Goal: Use online tool/utility: Utilize a website feature to perform a specific function

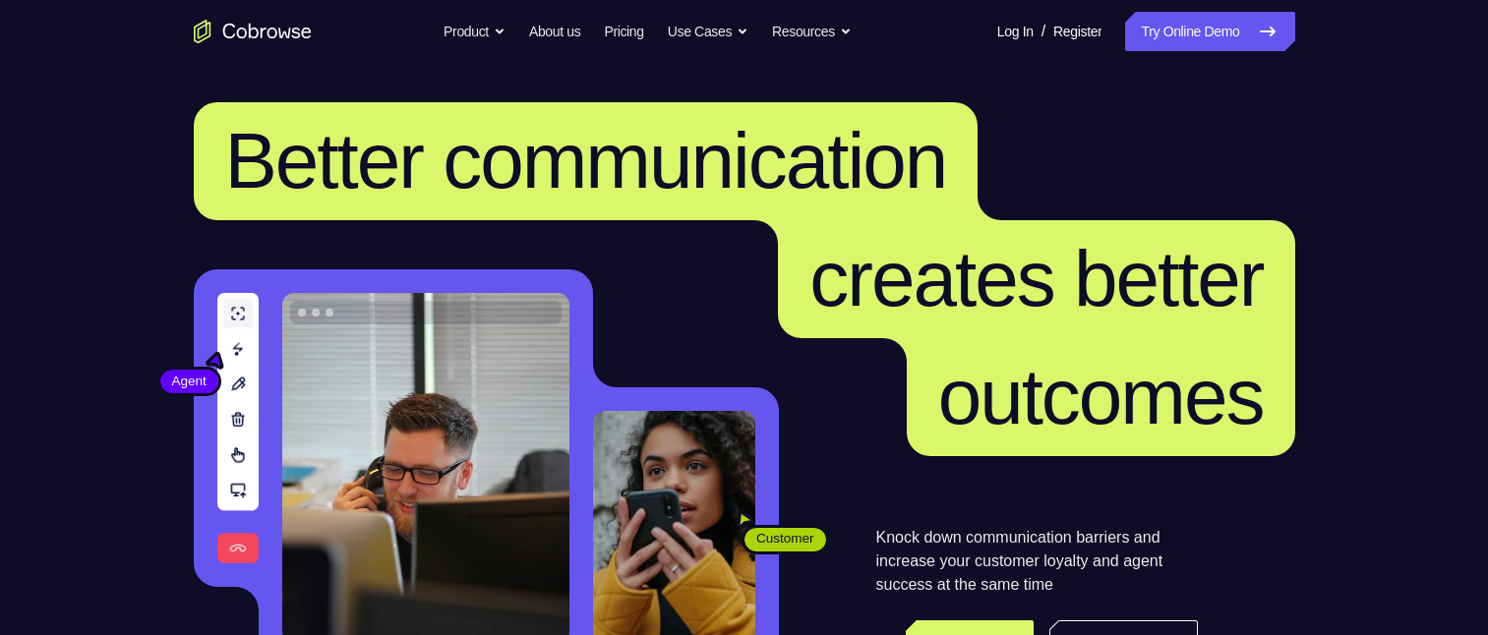
scroll to position [197, 0]
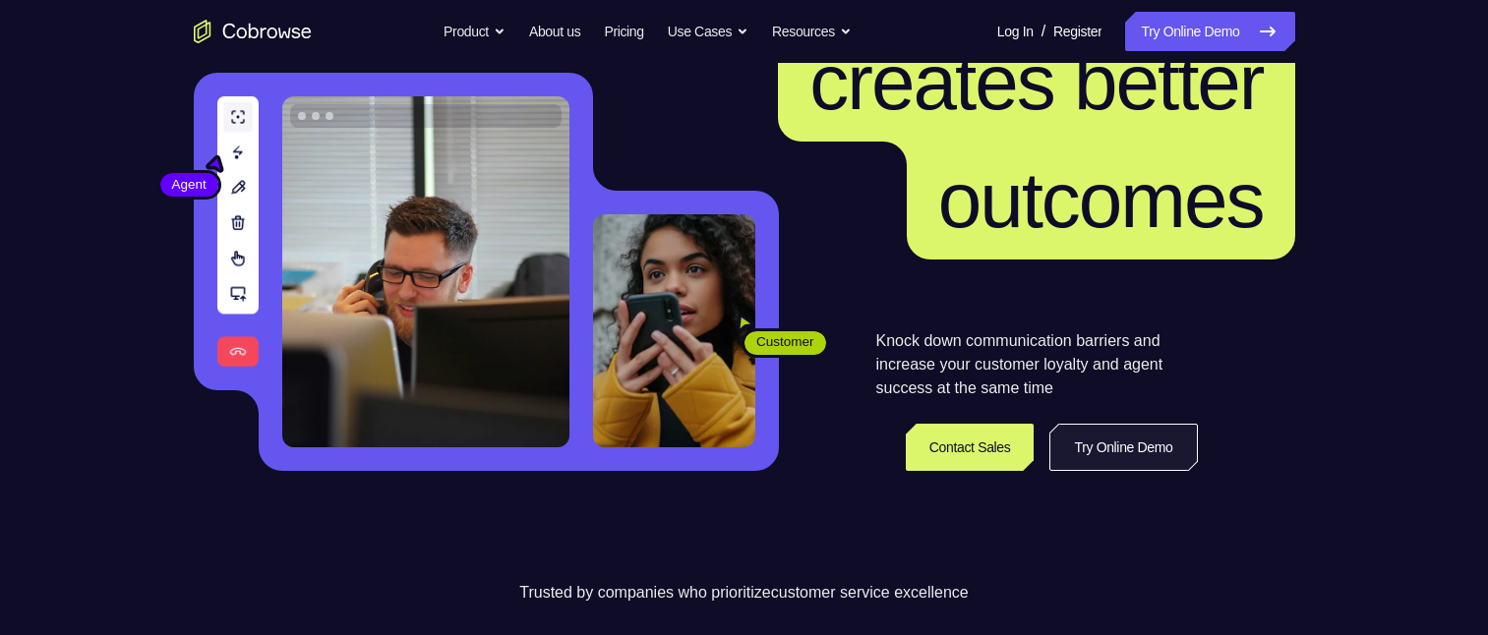
click at [1113, 445] on link "Try Online Demo" at bounding box center [1124, 447] width 148 height 47
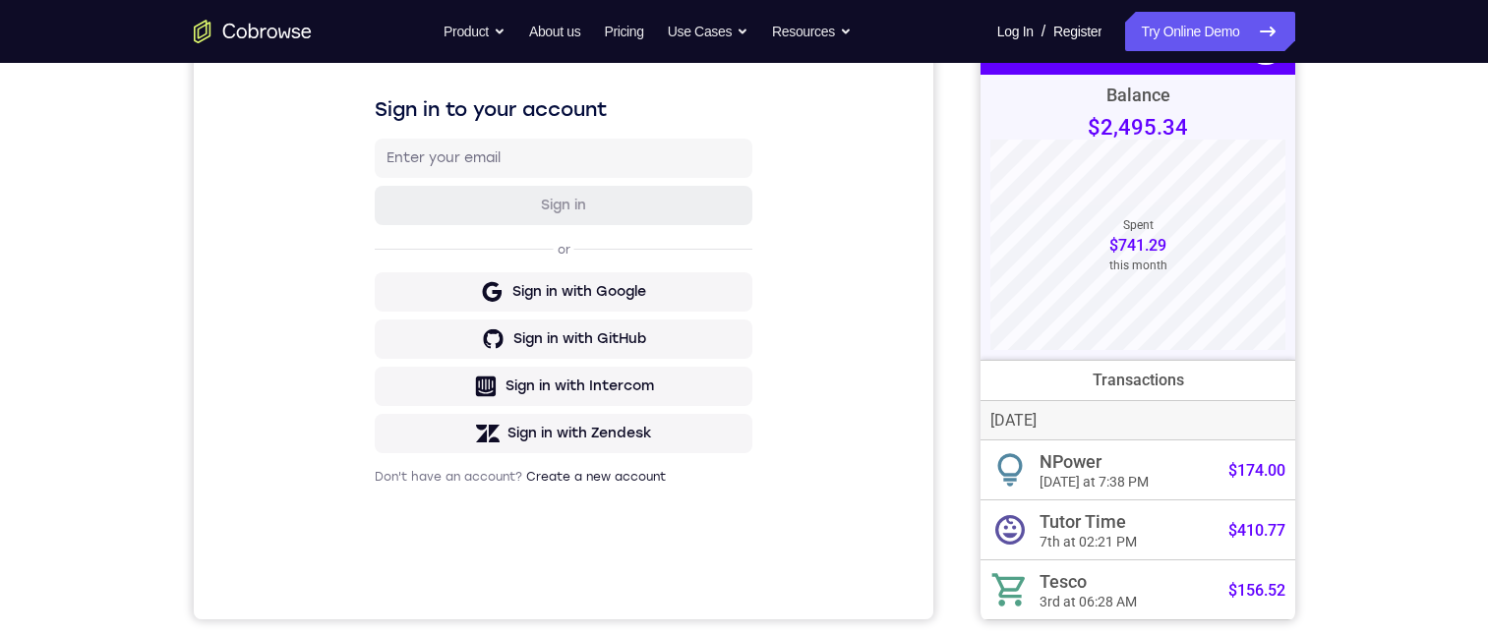
scroll to position [197, 0]
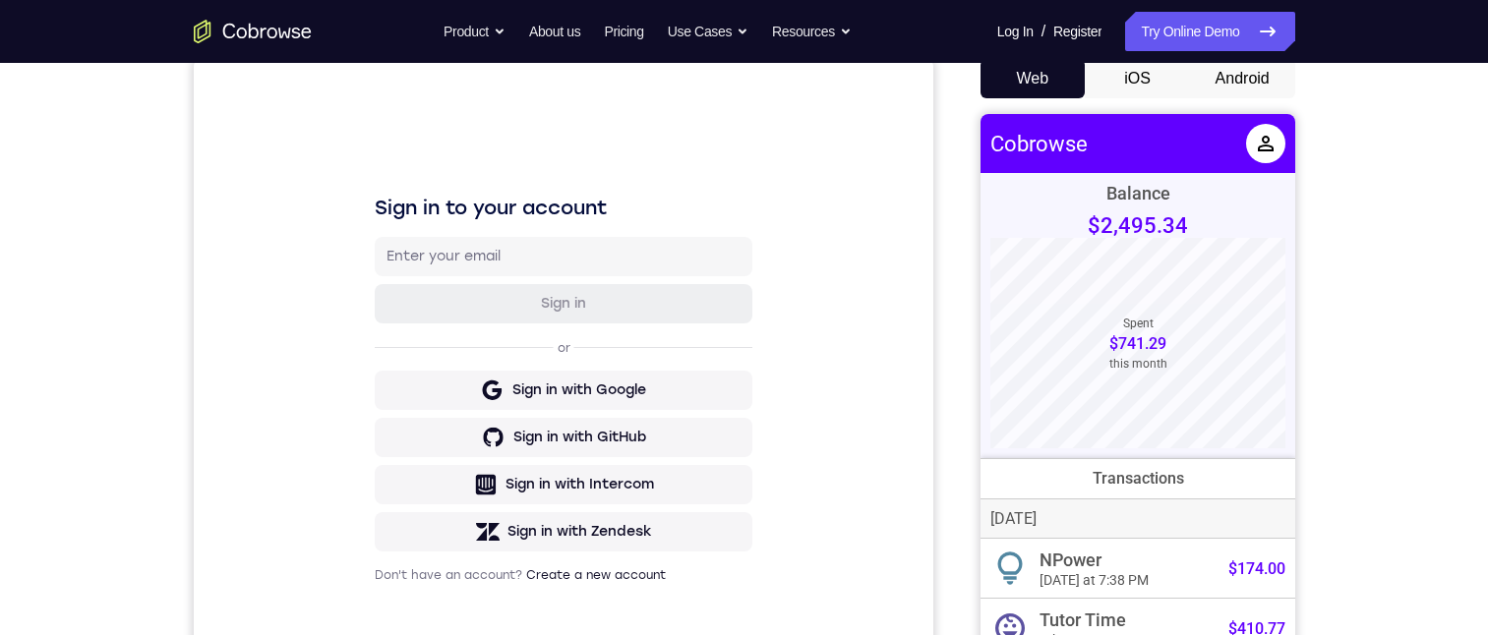
click at [1242, 85] on button "Android" at bounding box center [1242, 78] width 105 height 39
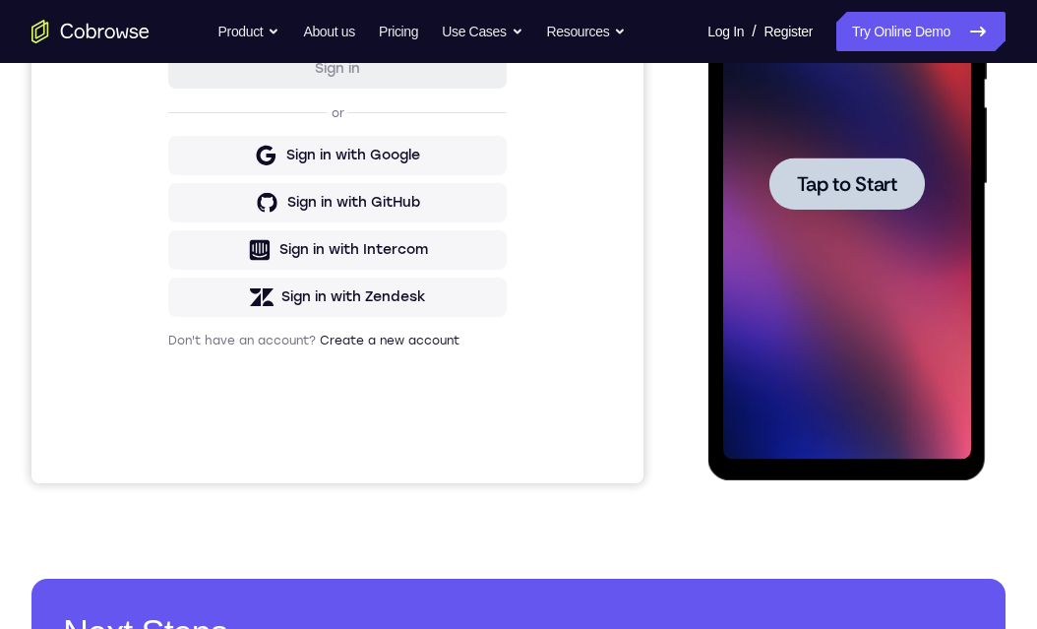
scroll to position [274, 0]
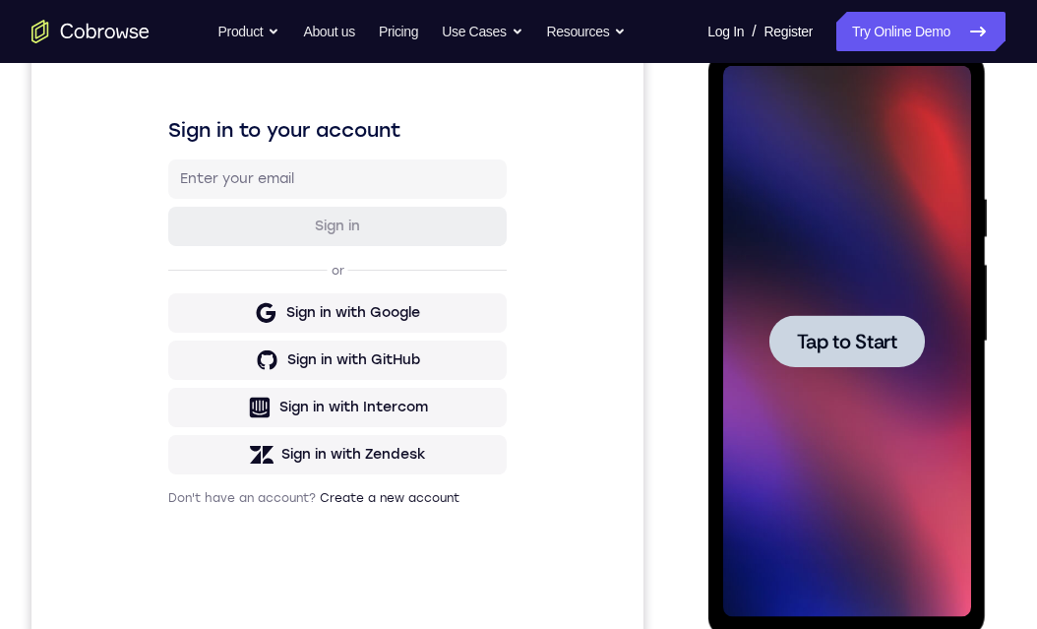
click at [855, 331] on span "Tap to Start" at bounding box center [846, 341] width 100 height 20
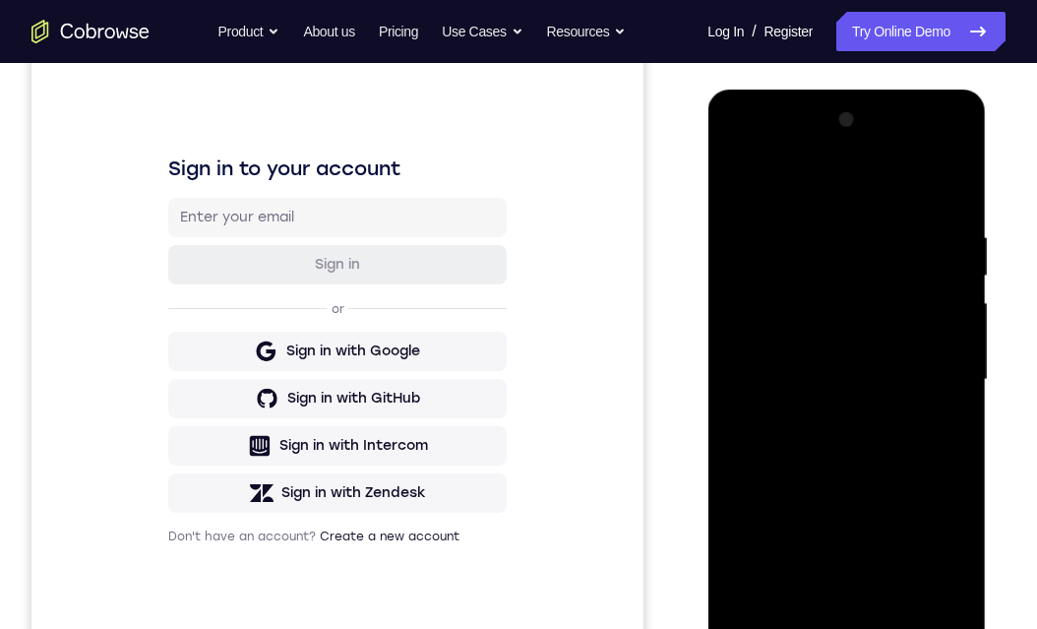
scroll to position [295, 0]
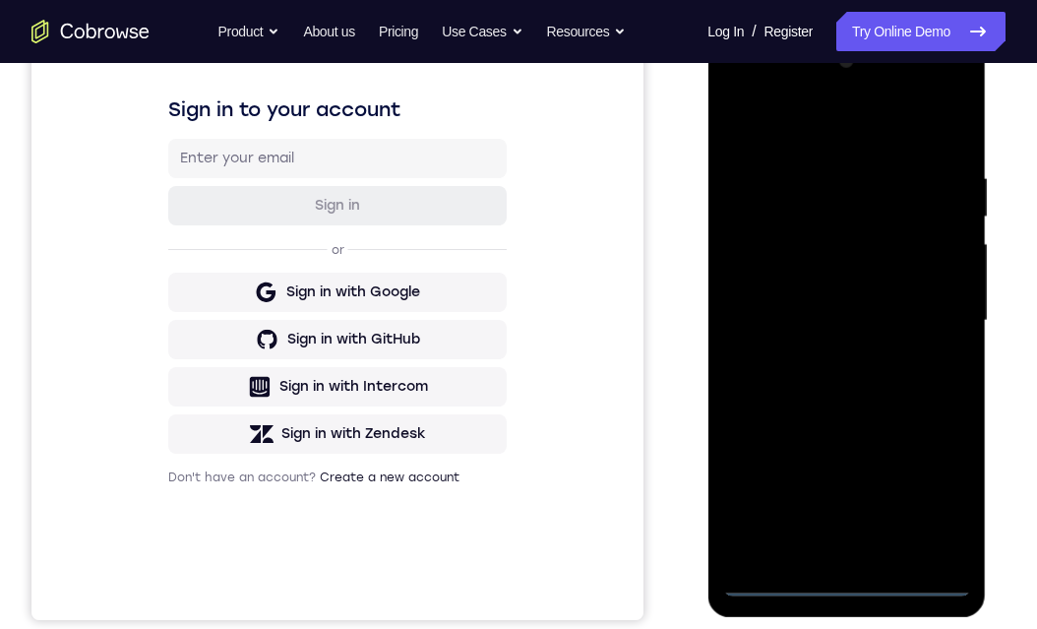
click at [851, 582] on div at bounding box center [846, 320] width 248 height 551
click at [845, 582] on div at bounding box center [846, 320] width 248 height 551
drag, startPoint x: 857, startPoint y: 454, endPoint x: 861, endPoint y: 437, distance: 18.1
click at [859, 445] on div at bounding box center [846, 320] width 248 height 551
drag, startPoint x: 861, startPoint y: 437, endPoint x: 892, endPoint y: 410, distance: 41.2
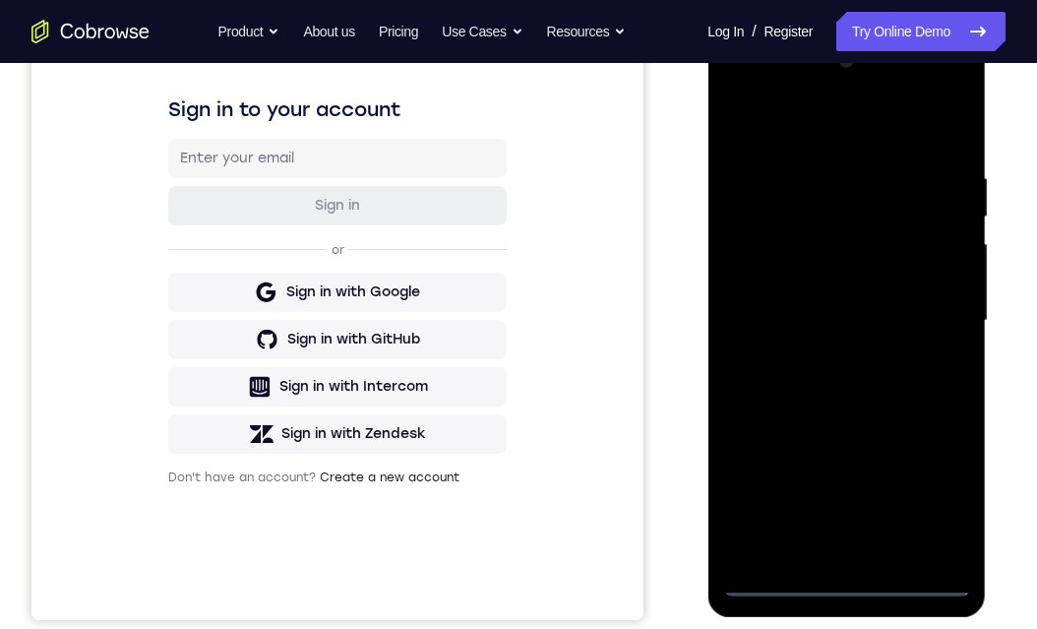
click at [895, 338] on div at bounding box center [846, 320] width 248 height 551
click at [851, 307] on div at bounding box center [846, 320] width 248 height 551
click at [876, 236] on div at bounding box center [846, 320] width 248 height 551
click at [798, 244] on div at bounding box center [846, 320] width 248 height 551
click at [802, 258] on div at bounding box center [846, 320] width 248 height 551
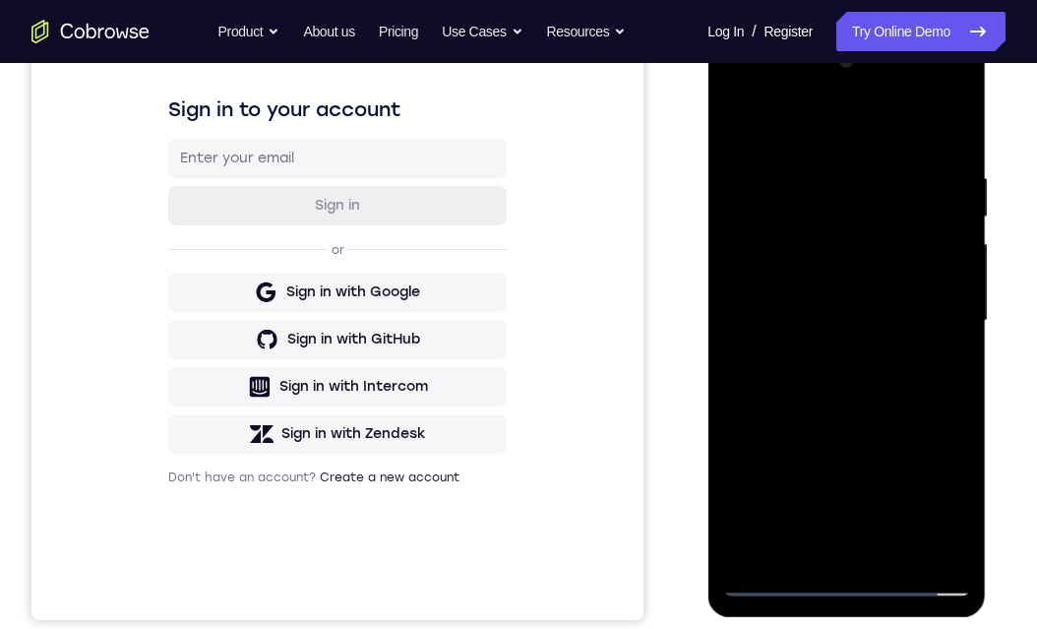
click at [924, 366] on div at bounding box center [846, 320] width 248 height 551
click at [825, 164] on div at bounding box center [846, 320] width 248 height 551
click at [912, 238] on div at bounding box center [846, 320] width 248 height 551
click at [777, 190] on div at bounding box center [846, 320] width 248 height 551
click at [934, 228] on div at bounding box center [846, 320] width 248 height 551
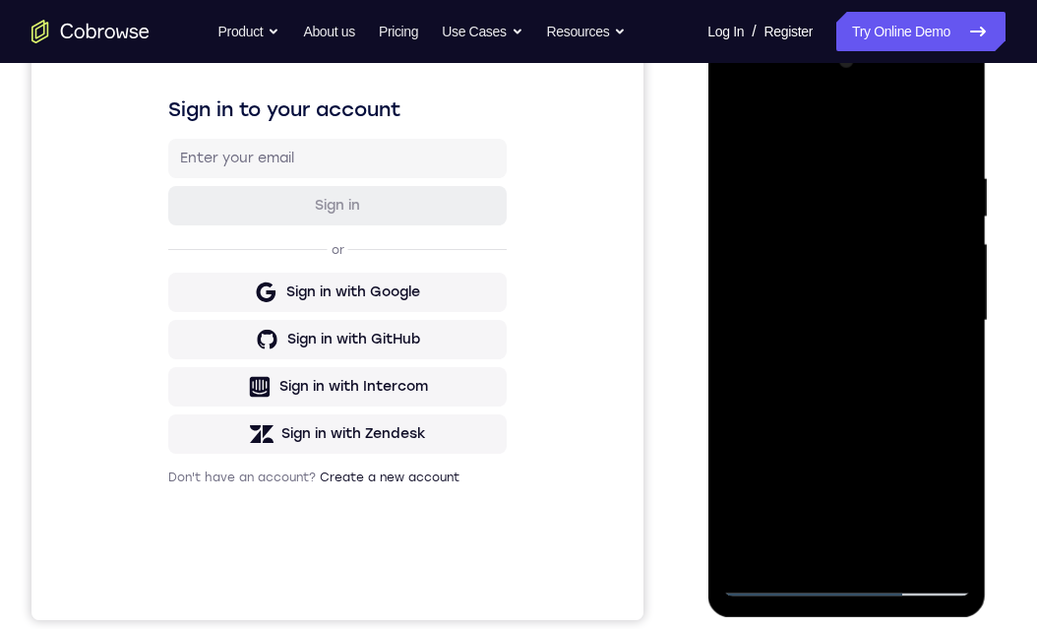
click at [925, 231] on div at bounding box center [846, 320] width 248 height 551
click at [931, 539] on div at bounding box center [846, 320] width 248 height 551
click at [928, 547] on div at bounding box center [846, 320] width 248 height 551
click at [847, 583] on div at bounding box center [846, 320] width 248 height 551
click at [923, 495] on div at bounding box center [846, 320] width 248 height 551
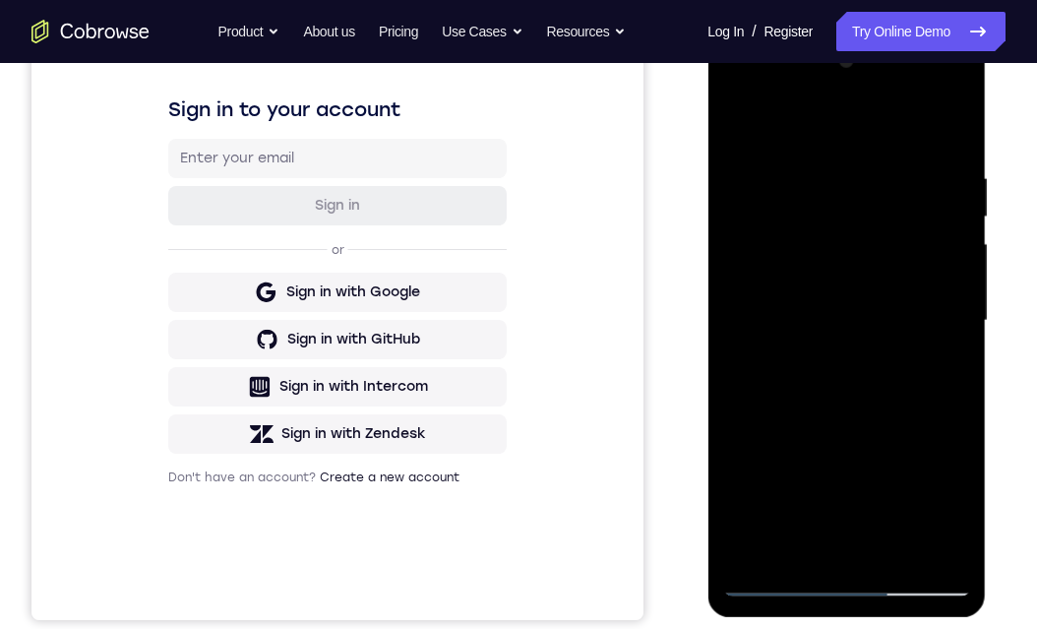
click at [805, 87] on div at bounding box center [846, 320] width 248 height 551
click at [785, 95] on div at bounding box center [846, 320] width 248 height 551
click at [780, 94] on div at bounding box center [846, 320] width 248 height 551
click at [815, 211] on div at bounding box center [846, 320] width 248 height 551
click at [808, 155] on div at bounding box center [846, 320] width 248 height 551
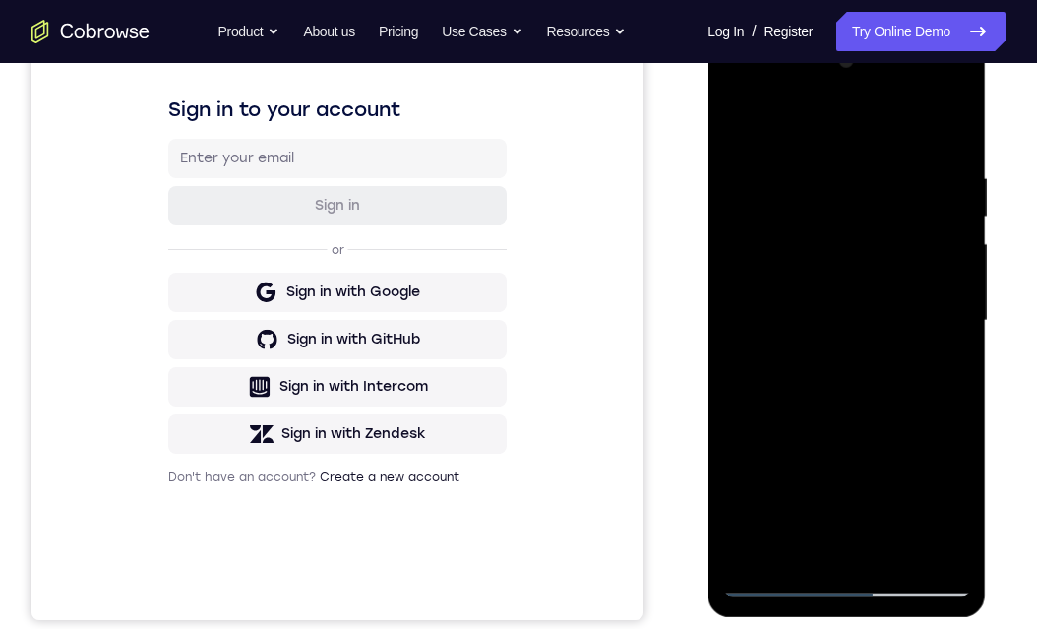
click at [805, 153] on div at bounding box center [846, 320] width 248 height 551
click at [790, 228] on div at bounding box center [846, 320] width 248 height 551
click at [779, 224] on div at bounding box center [846, 320] width 248 height 551
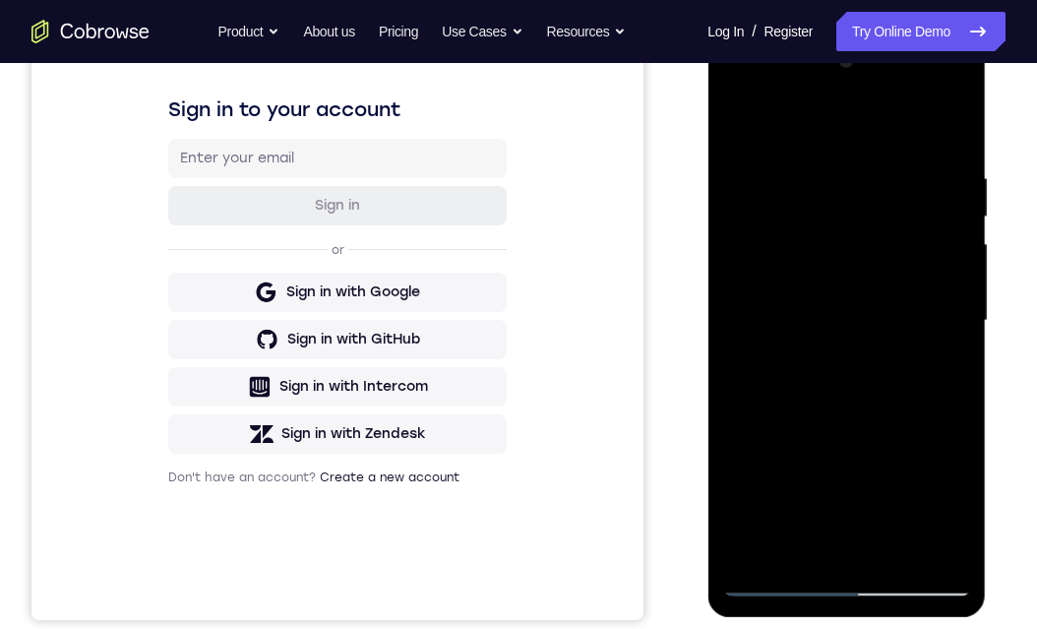
scroll to position [689, 0]
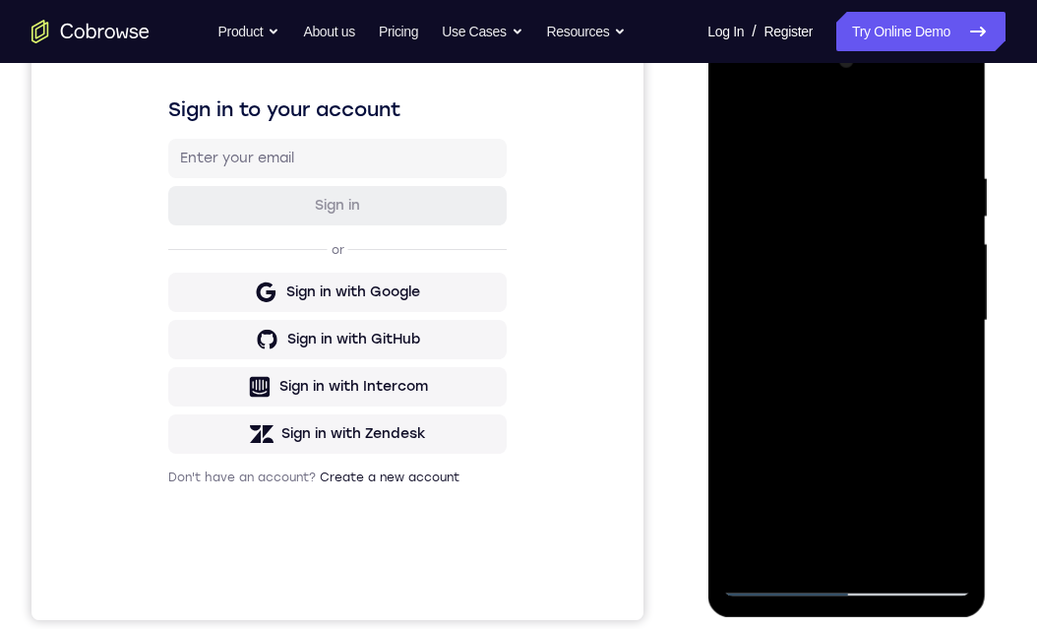
scroll to position [197, 0]
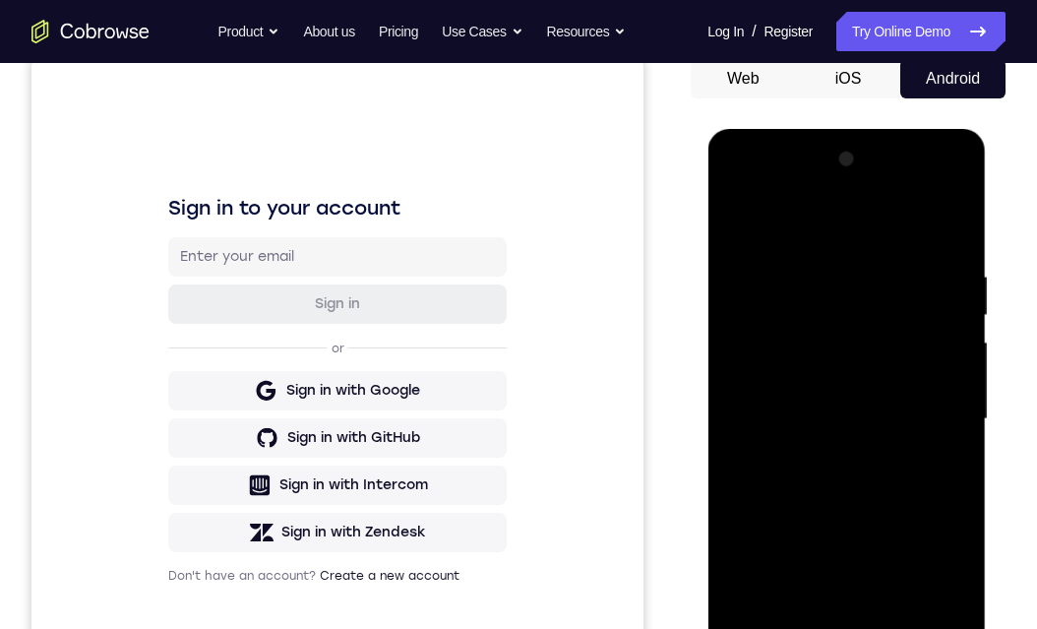
click at [777, 634] on div at bounding box center [846, 419] width 248 height 551
click at [867, 256] on div at bounding box center [846, 419] width 248 height 551
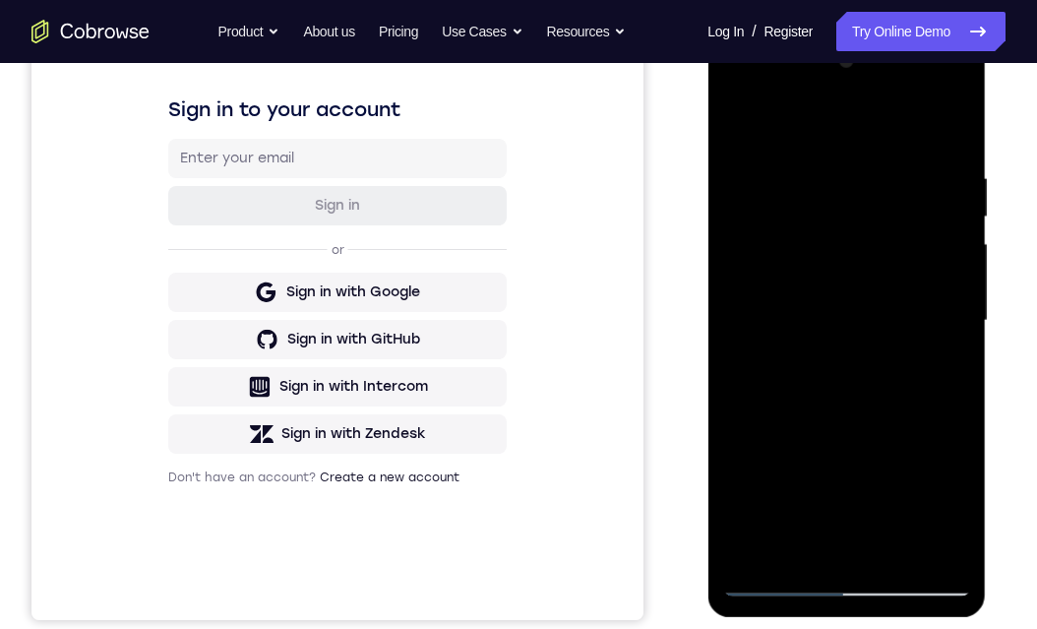
click at [865, 154] on div at bounding box center [846, 320] width 248 height 551
click at [863, 155] on div at bounding box center [846, 320] width 248 height 551
drag, startPoint x: 825, startPoint y: 518, endPoint x: 830, endPoint y: 475, distance: 43.6
click at [830, 475] on div at bounding box center [846, 320] width 248 height 551
drag, startPoint x: 830, startPoint y: 475, endPoint x: 861, endPoint y: 209, distance: 268.3
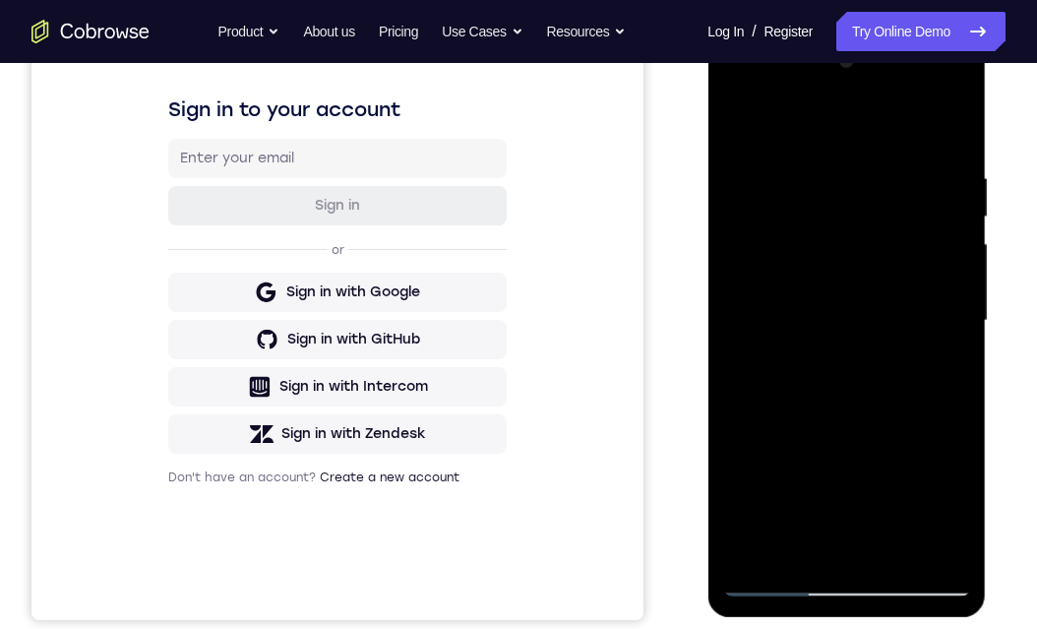
click at [861, 209] on div at bounding box center [846, 320] width 248 height 551
drag, startPoint x: 837, startPoint y: 376, endPoint x: 835, endPoint y: 231, distance: 144.6
click at [835, 231] on div at bounding box center [846, 320] width 248 height 551
drag, startPoint x: 853, startPoint y: 353, endPoint x: 837, endPoint y: 212, distance: 141.5
click at [840, 214] on div at bounding box center [846, 320] width 248 height 551
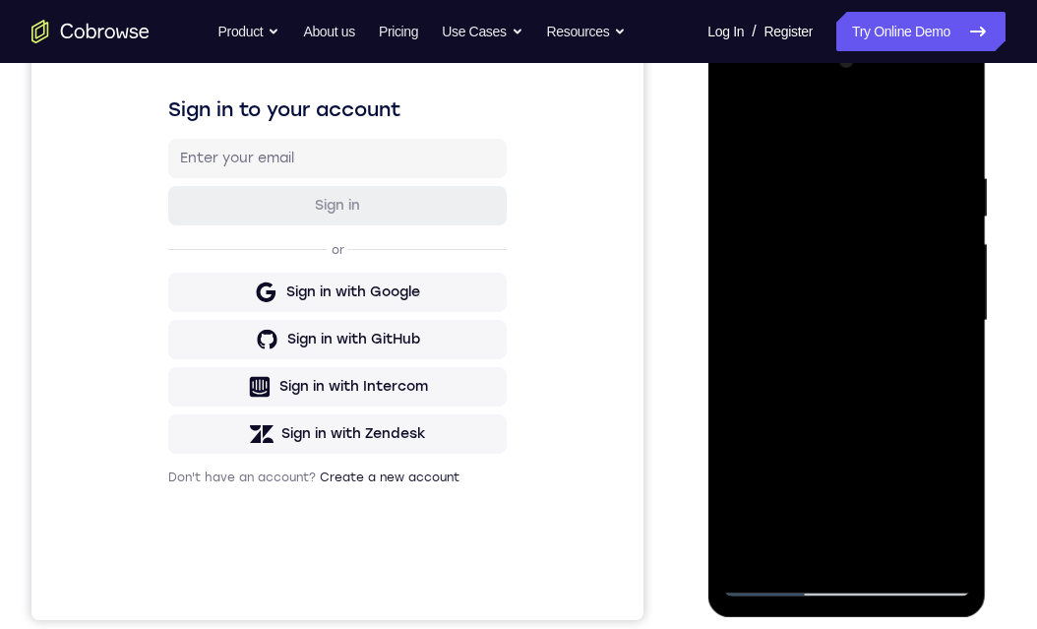
drag, startPoint x: 802, startPoint y: 480, endPoint x: 808, endPoint y: 323, distance: 157.5
click at [806, 333] on div at bounding box center [846, 320] width 248 height 551
drag, startPoint x: 786, startPoint y: 366, endPoint x: 792, endPoint y: 322, distance: 44.7
click at [792, 325] on div at bounding box center [846, 320] width 248 height 551
drag, startPoint x: 866, startPoint y: 315, endPoint x: 881, endPoint y: 514, distance: 200.3
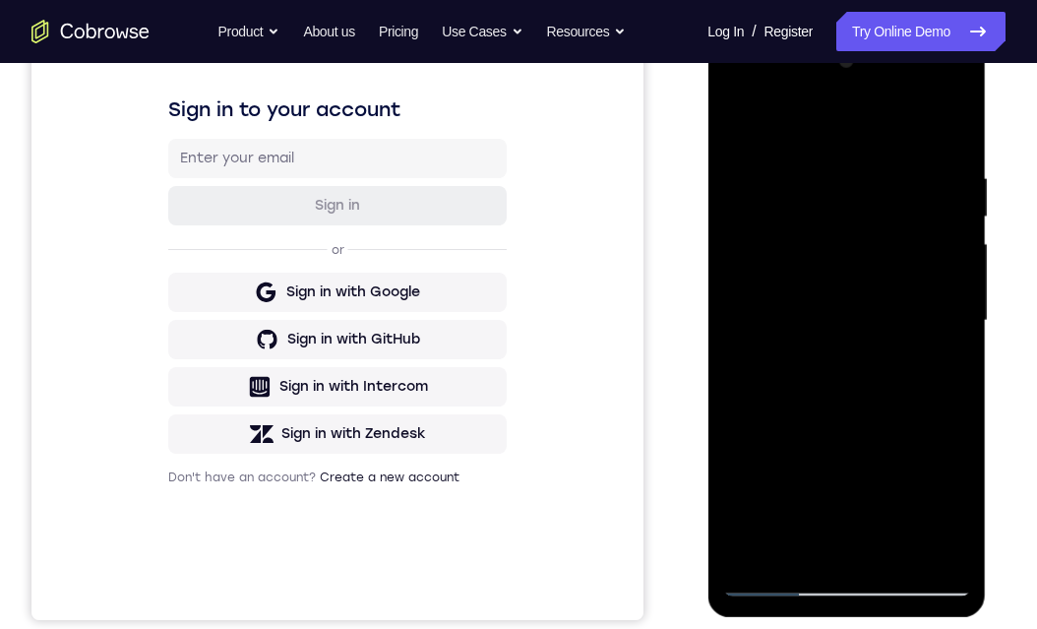
click at [881, 514] on div at bounding box center [846, 320] width 248 height 551
drag, startPoint x: 784, startPoint y: 452, endPoint x: 792, endPoint y: 238, distance: 214.6
click at [788, 252] on div at bounding box center [846, 320] width 248 height 551
drag, startPoint x: 806, startPoint y: 492, endPoint x: 837, endPoint y: 295, distance: 199.2
click at [820, 312] on div at bounding box center [846, 320] width 248 height 551
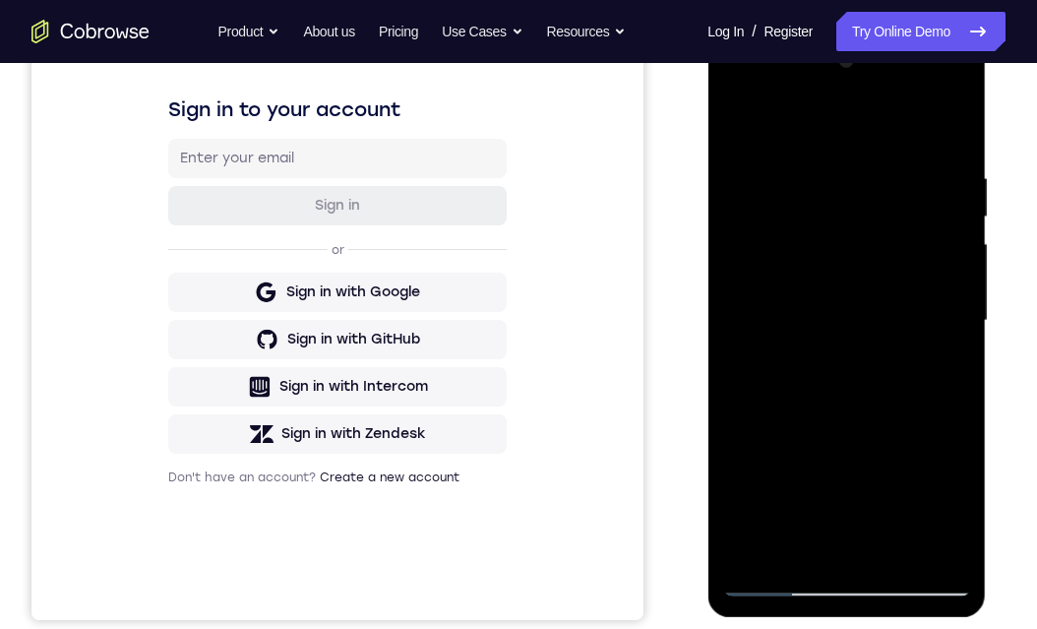
drag, startPoint x: 874, startPoint y: 379, endPoint x: 888, endPoint y: 43, distance: 335.7
click at [888, 43] on div at bounding box center [846, 323] width 278 height 586
drag, startPoint x: 812, startPoint y: 322, endPoint x: 850, endPoint y: 122, distance: 203.3
click at [854, 96] on div at bounding box center [846, 320] width 248 height 551
click at [782, 445] on div at bounding box center [846, 320] width 248 height 551
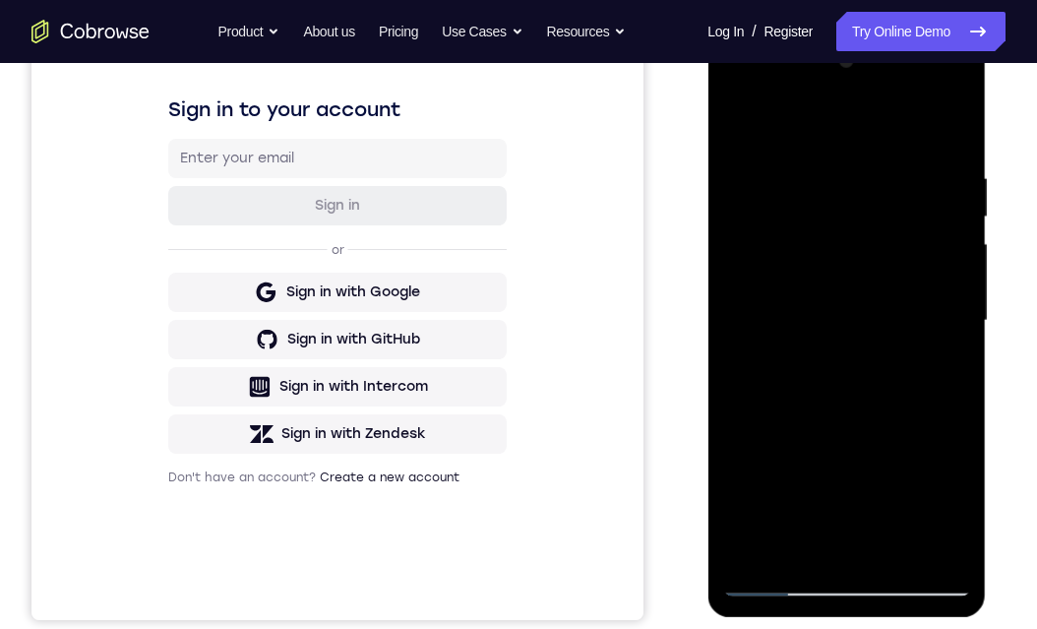
click at [776, 388] on div at bounding box center [846, 320] width 248 height 551
click at [765, 130] on div at bounding box center [846, 320] width 248 height 551
drag, startPoint x: 782, startPoint y: 203, endPoint x: 784, endPoint y: 256, distance: 53.2
click at [784, 255] on div at bounding box center [846, 320] width 248 height 551
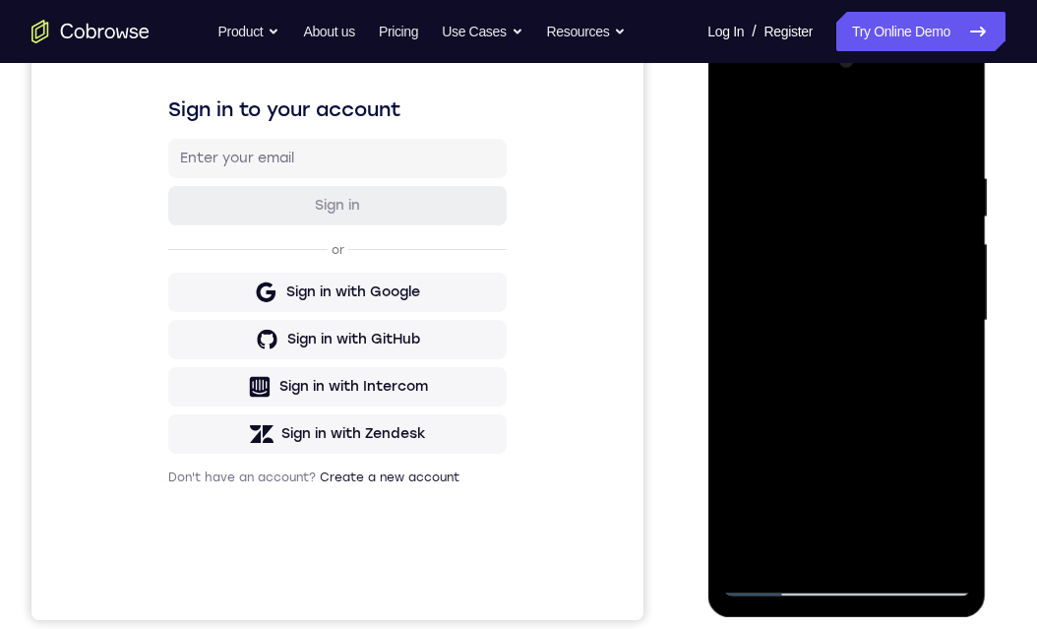
drag, startPoint x: 798, startPoint y: 275, endPoint x: 817, endPoint y: 401, distance: 127.4
click at [808, 405] on div at bounding box center [846, 320] width 248 height 551
drag, startPoint x: 789, startPoint y: 231, endPoint x: 802, endPoint y: 470, distance: 239.4
click at [802, 470] on div at bounding box center [846, 320] width 248 height 551
drag, startPoint x: 836, startPoint y: 370, endPoint x: 833, endPoint y: 515, distance: 145.6
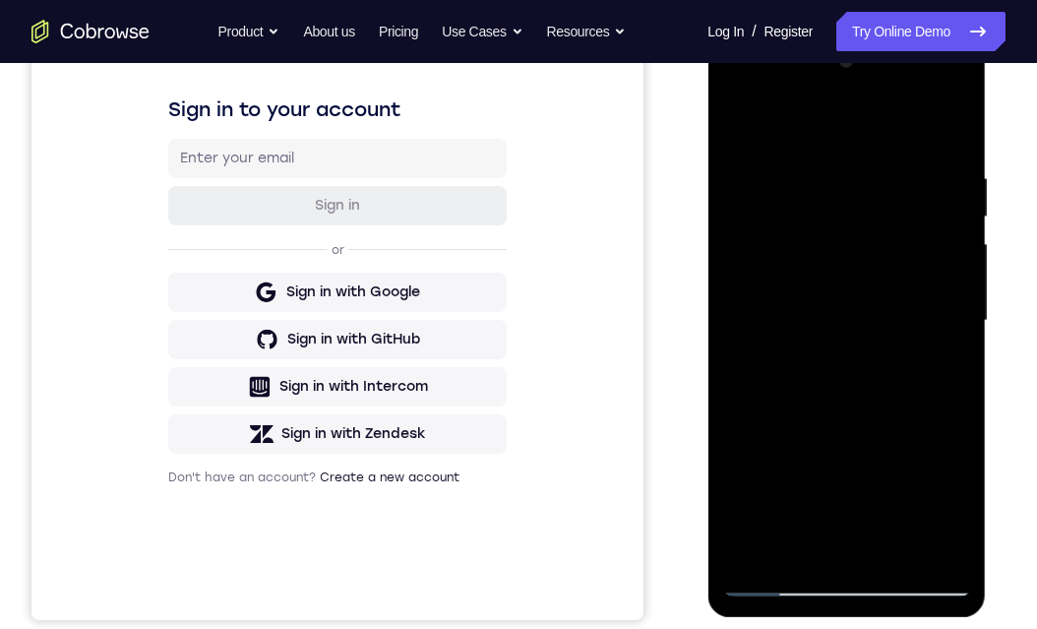
click at [832, 513] on div at bounding box center [846, 320] width 248 height 551
click at [776, 584] on div at bounding box center [846, 320] width 248 height 551
click at [842, 216] on div at bounding box center [846, 320] width 248 height 551
drag, startPoint x: 834, startPoint y: 303, endPoint x: 893, endPoint y: -164, distance: 471.0
click at [893, 30] on html "Online web based iOS Simulators and Android Emulators. Run iPhone, iPad, Mobile…" at bounding box center [847, 325] width 280 height 590
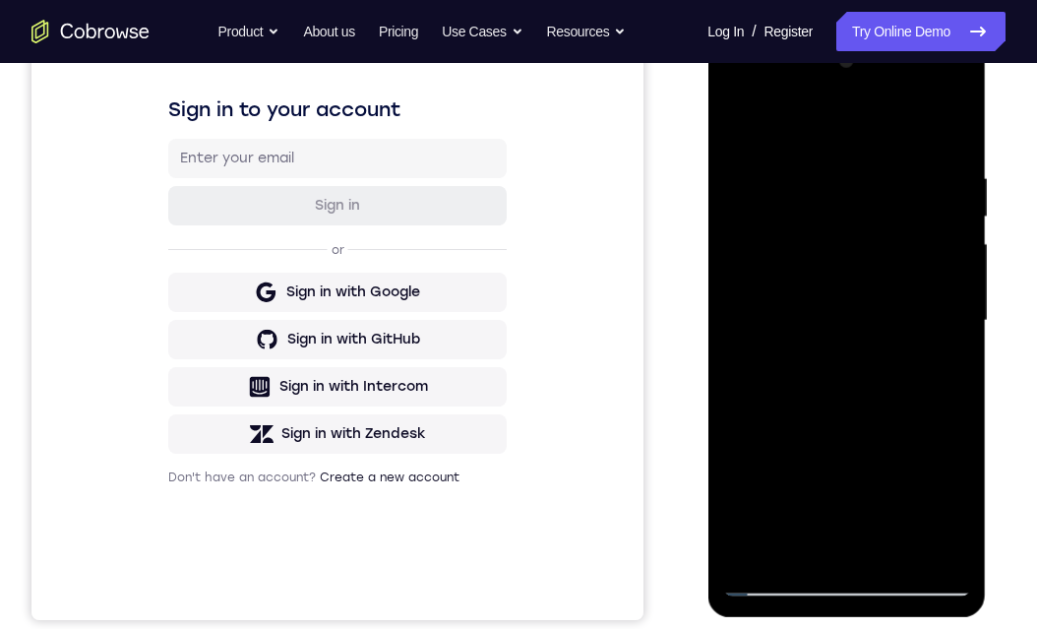
click at [856, 163] on div at bounding box center [846, 320] width 248 height 551
click at [887, 531] on div at bounding box center [846, 320] width 248 height 551
click at [847, 463] on div at bounding box center [846, 320] width 248 height 551
click at [848, 504] on div at bounding box center [846, 320] width 248 height 551
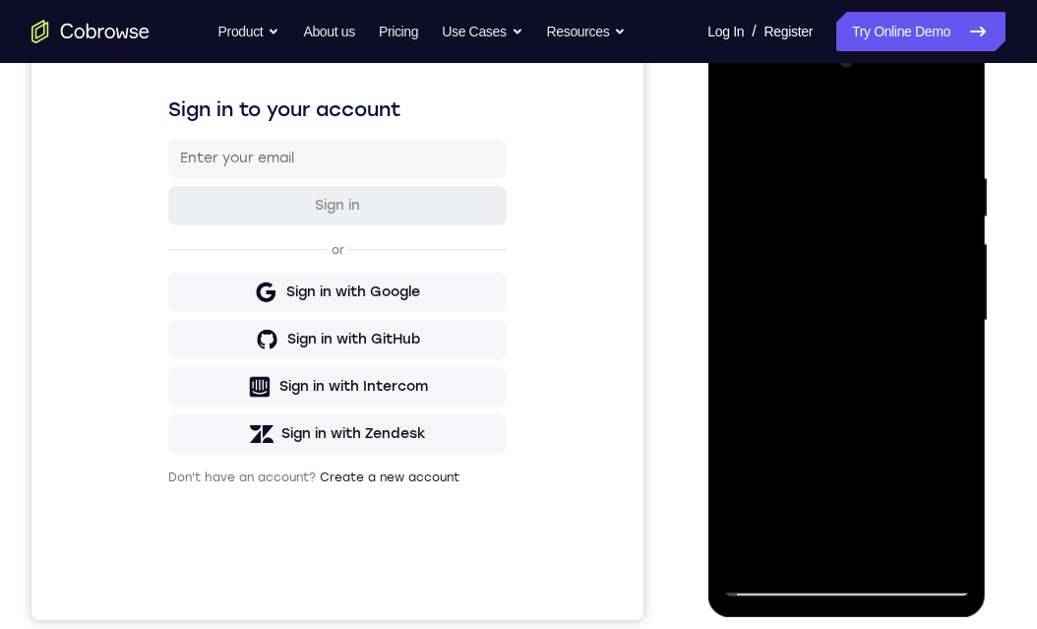
click at [849, 509] on div at bounding box center [846, 320] width 248 height 551
